Goal: Task Accomplishment & Management: Use online tool/utility

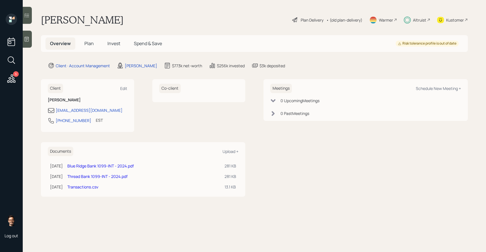
click at [114, 43] on span "Invest" at bounding box center [113, 43] width 13 height 6
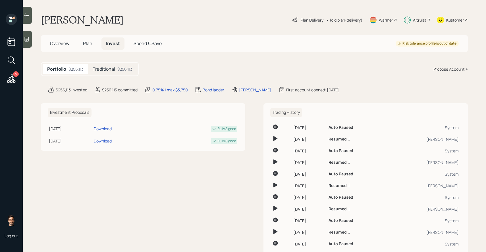
click at [90, 43] on span "Plan" at bounding box center [87, 43] width 9 height 6
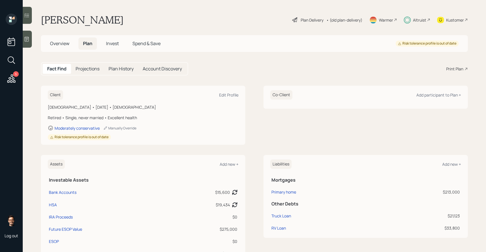
click at [107, 43] on span "Invest" at bounding box center [112, 43] width 13 height 6
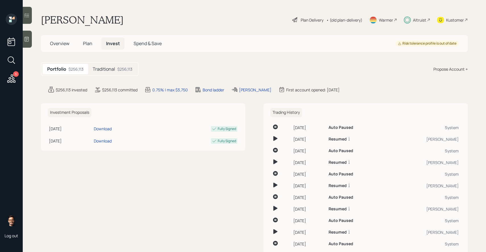
click at [26, 16] on icon at bounding box center [27, 15] width 6 height 6
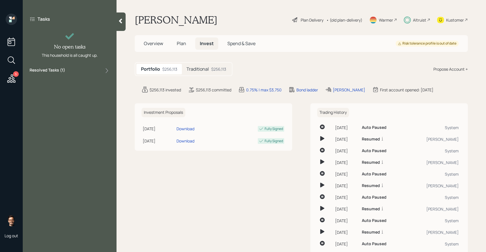
click at [54, 68] on label "Resolved Tasks ( 1 )" at bounding box center [48, 70] width 36 height 7
click at [11, 78] on icon at bounding box center [11, 78] width 8 height 8
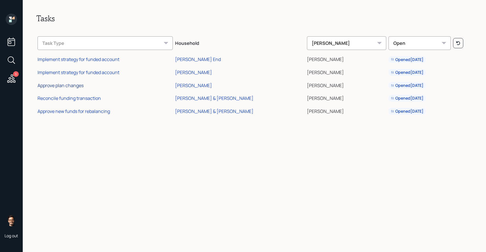
click at [77, 85] on div "Approve plan changes" at bounding box center [60, 85] width 46 height 6
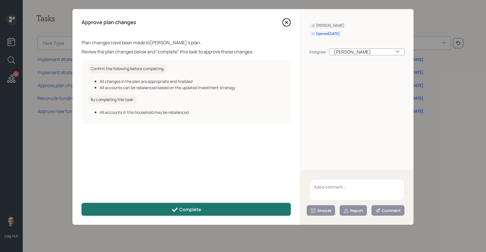
click at [183, 208] on div "Complete" at bounding box center [186, 209] width 30 height 7
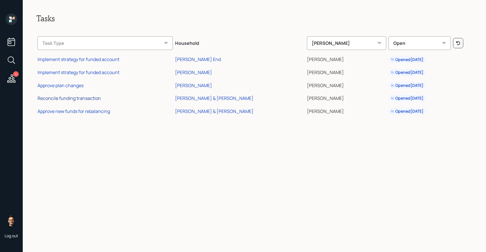
click at [63, 99] on div "Reconcile funding transaction" at bounding box center [68, 98] width 63 height 6
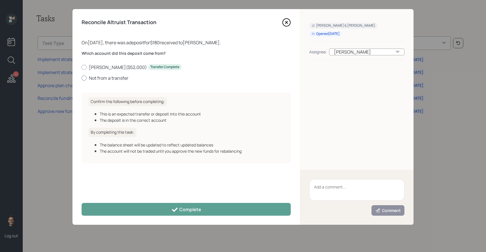
click at [112, 76] on label "Not from a transfer" at bounding box center [186, 78] width 209 height 6
click at [82, 78] on input "Not from a transfer" at bounding box center [81, 78] width 0 height 0
radio input "true"
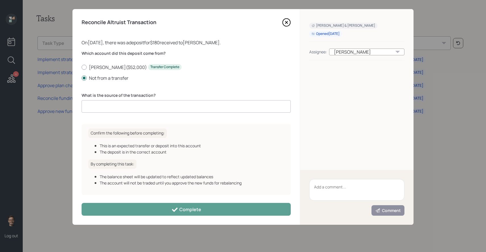
click at [124, 104] on input at bounding box center [186, 106] width 209 height 12
type input "deposit"
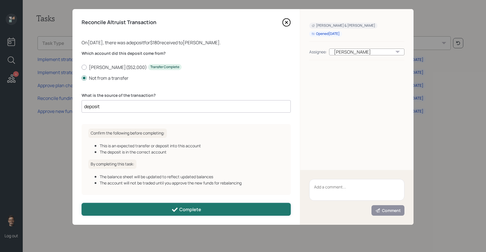
click at [149, 210] on button "Complete" at bounding box center [186, 209] width 209 height 13
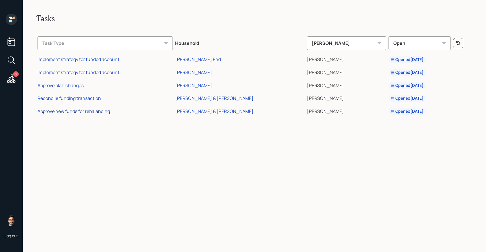
click at [76, 112] on div "Approve new funds for rebalancing" at bounding box center [73, 111] width 72 height 6
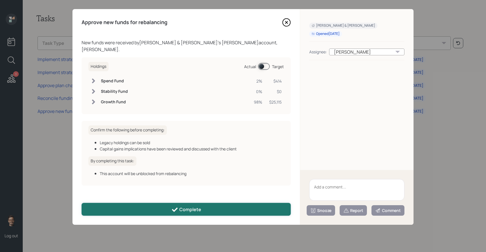
click at [137, 210] on button "Complete" at bounding box center [186, 209] width 209 height 13
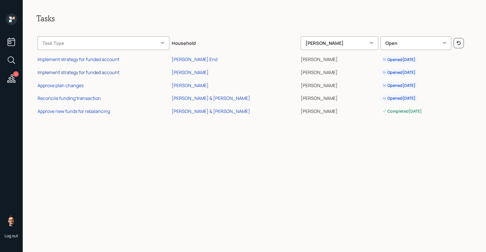
click at [89, 72] on div "Implement strategy for funded account" at bounding box center [78, 72] width 82 height 6
click at [90, 71] on div "Implement strategy for funded account" at bounding box center [78, 72] width 82 height 6
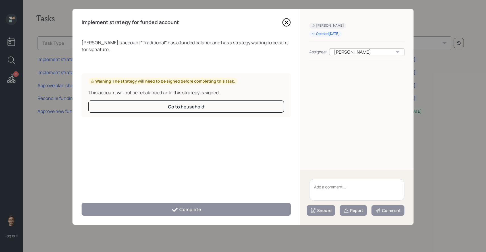
click at [342, 195] on textarea at bounding box center [356, 190] width 95 height 22
type textarea "retirable employee"
click at [352, 213] on div "Report" at bounding box center [353, 211] width 20 height 6
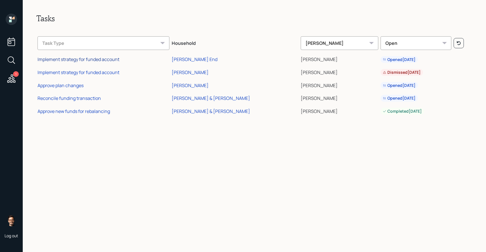
click at [66, 59] on div "Implement strategy for funded account" at bounding box center [78, 59] width 82 height 6
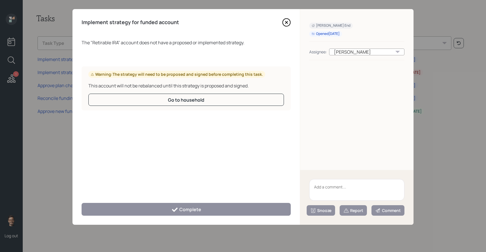
click at [324, 185] on textarea at bounding box center [356, 190] width 95 height 22
type textarea "retirable employee"
click at [353, 214] on button "Report" at bounding box center [352, 210] width 27 height 11
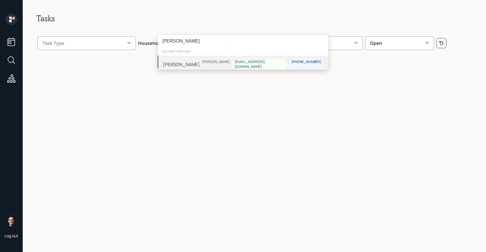
type input "[PERSON_NAME]"
